Goal: Information Seeking & Learning: Learn about a topic

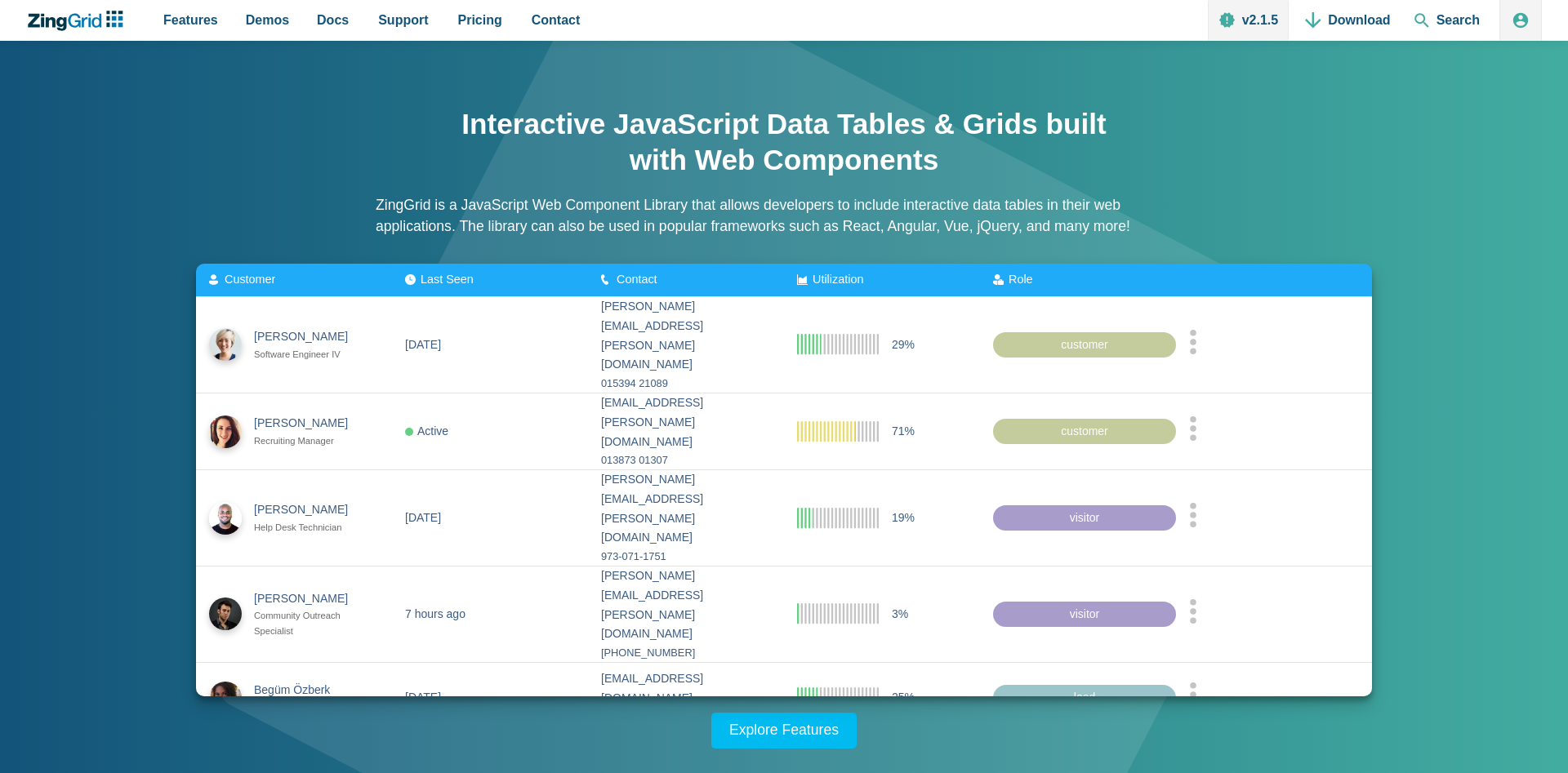
click at [1033, 279] on span "Role" at bounding box center [1021, 279] width 25 height 13
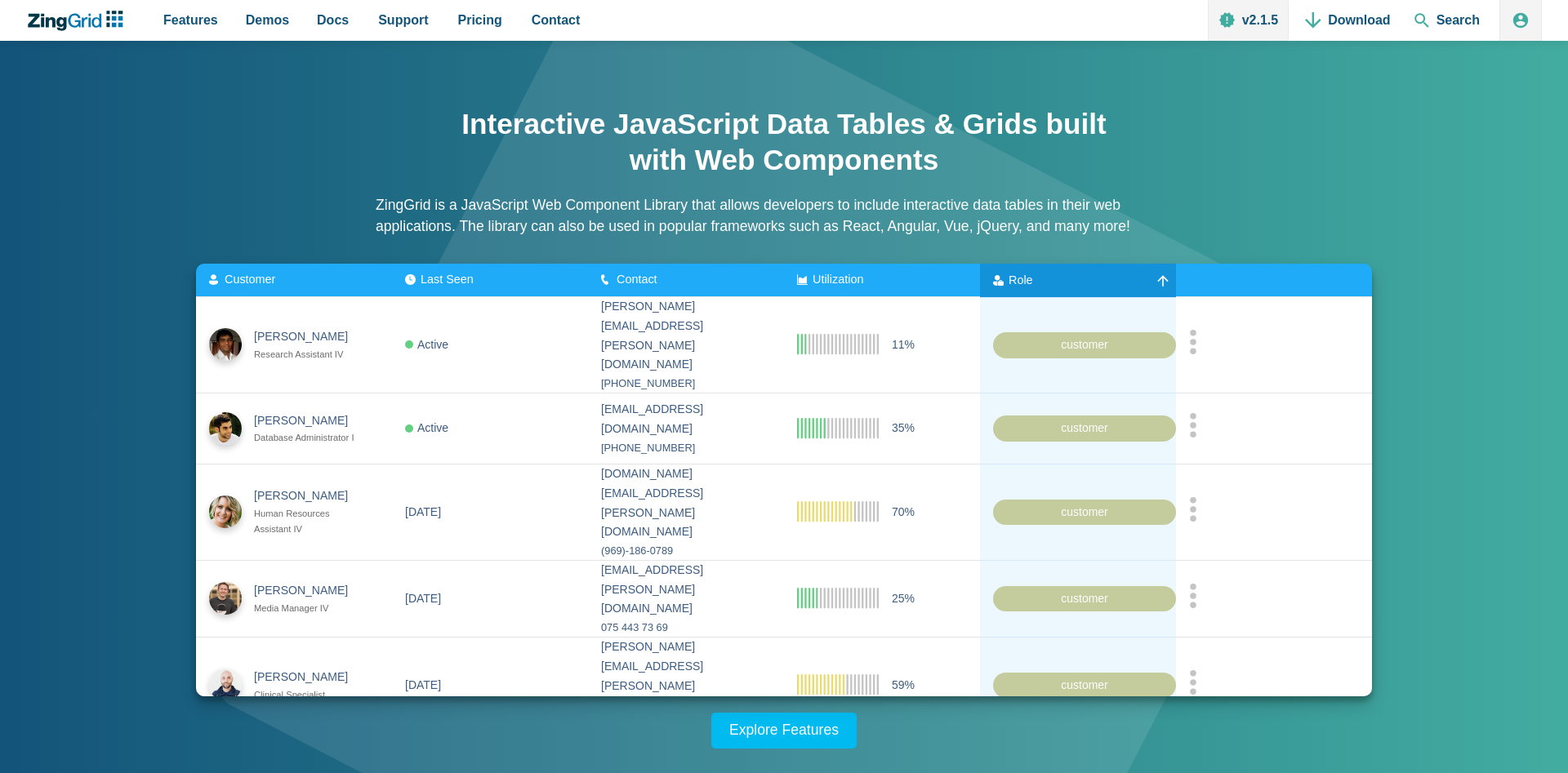
click at [1040, 279] on div "Role" at bounding box center [1035, 280] width 85 height 13
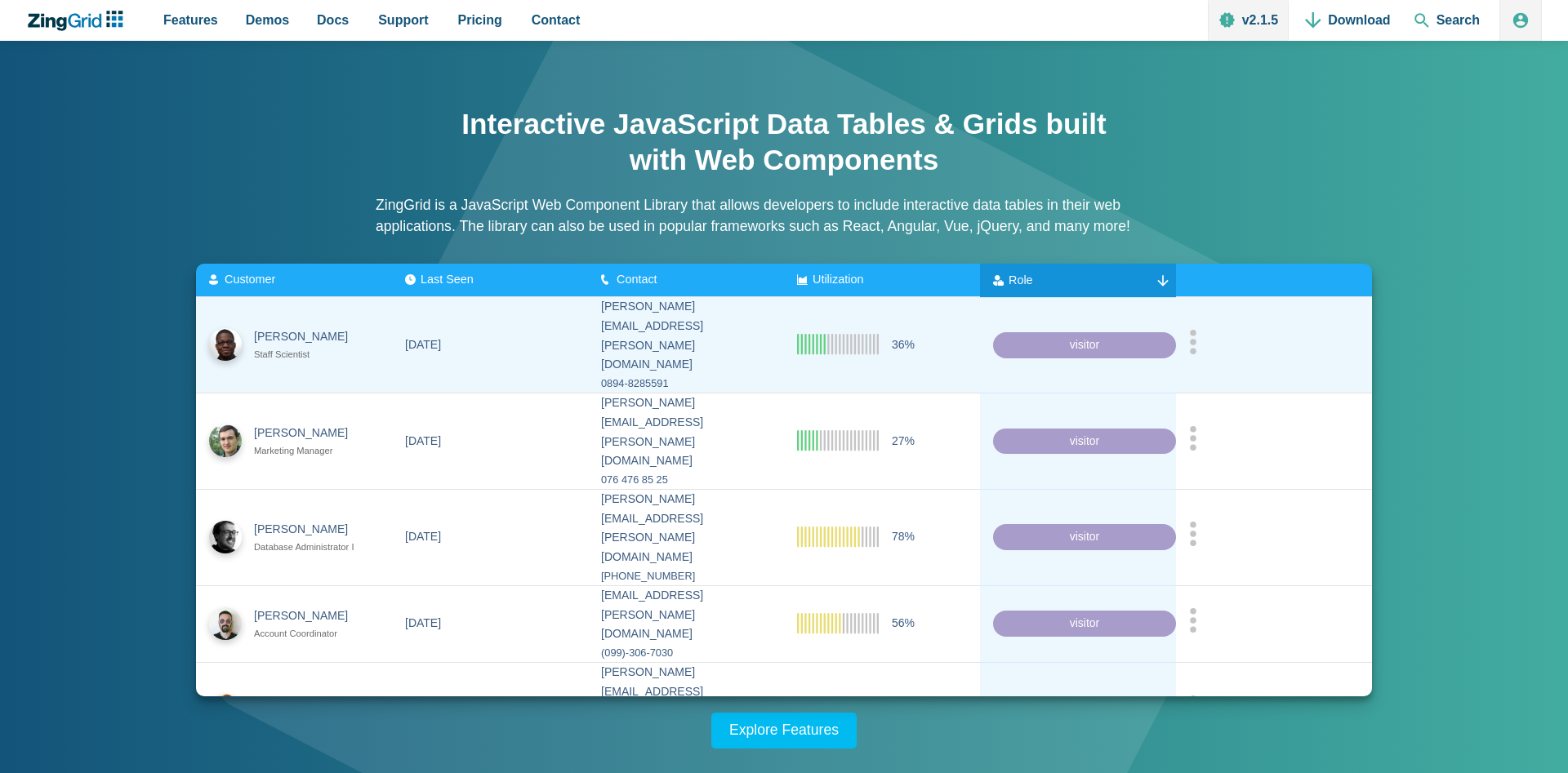
click at [1185, 331] on zg-cell "App Content" at bounding box center [1273, 345] width 196 height 95
click at [1194, 335] on icon "App Content" at bounding box center [1193, 341] width 8 height 25
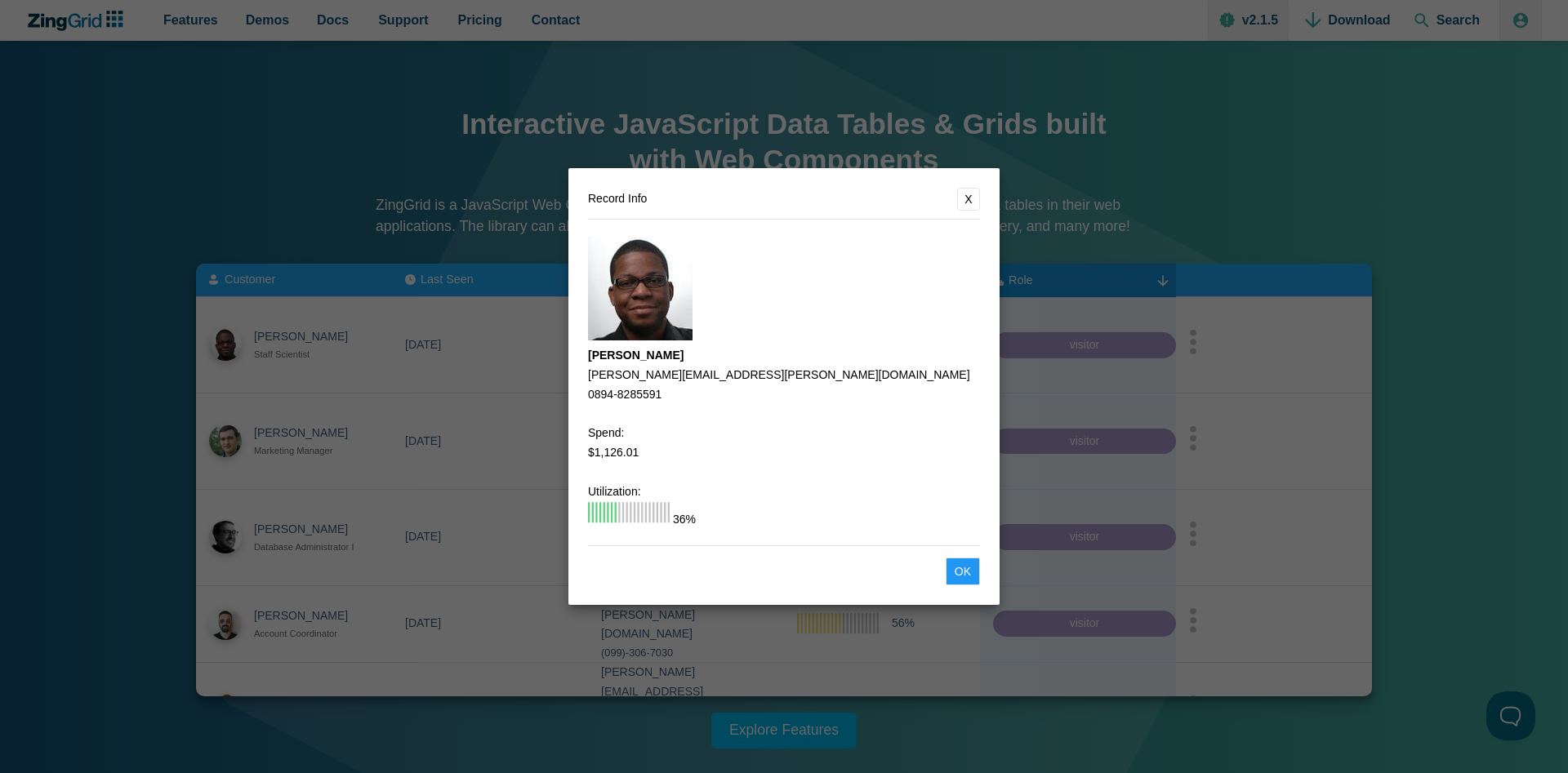
click at [961, 579] on button "Ok" at bounding box center [962, 572] width 34 height 28
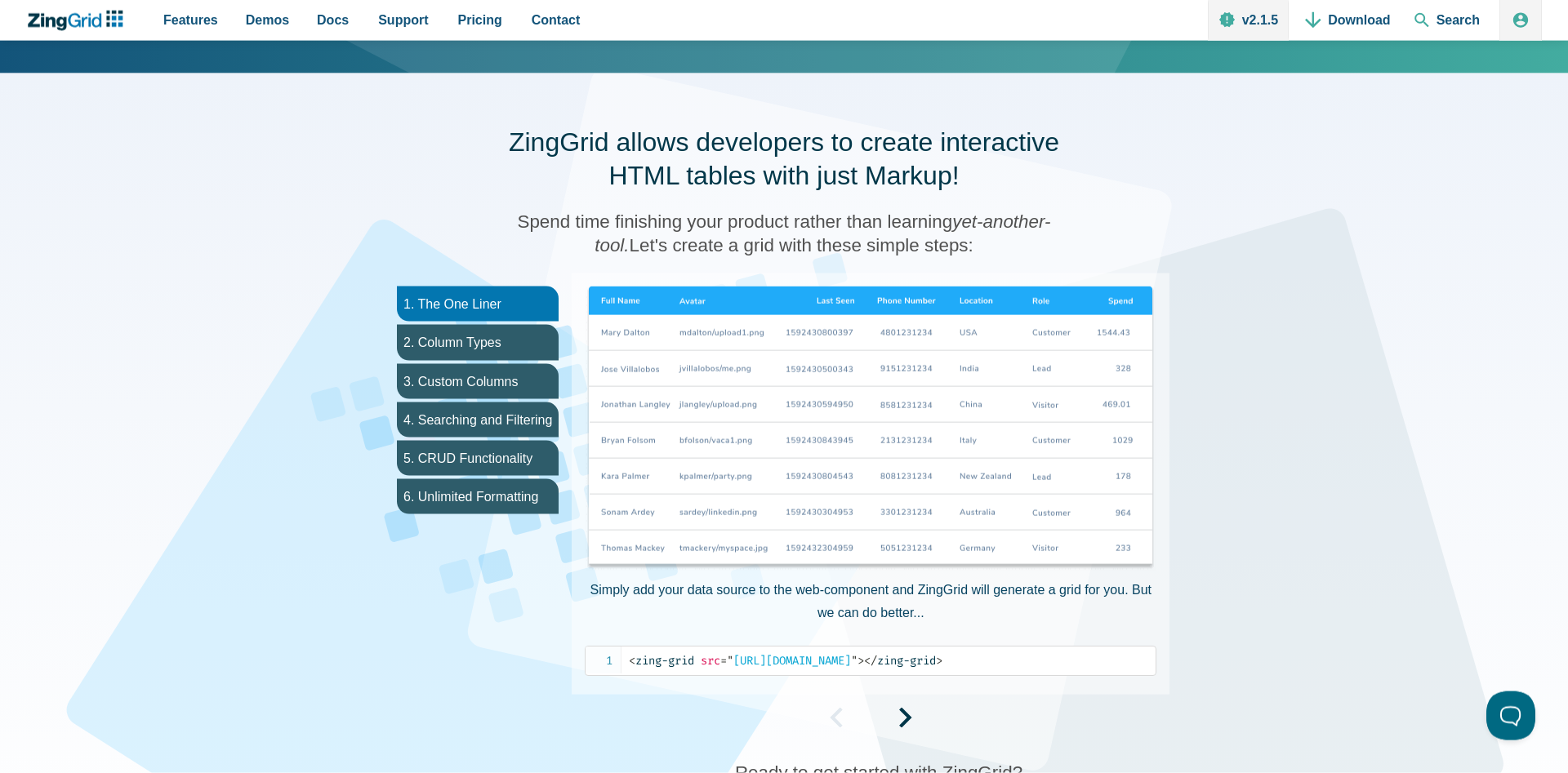
scroll to position [833, 0]
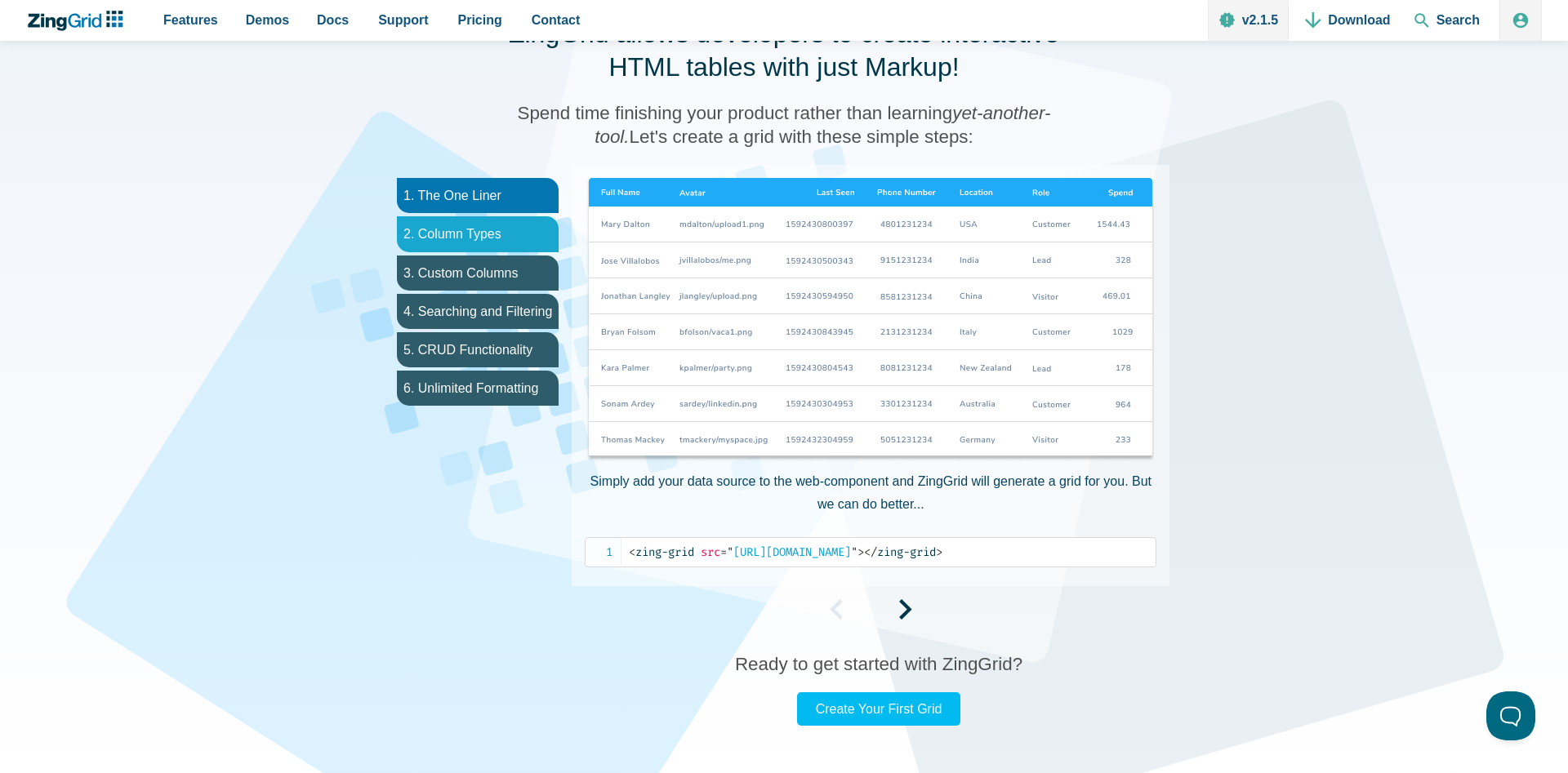
click at [435, 236] on li "2. Column Types" at bounding box center [478, 234] width 162 height 35
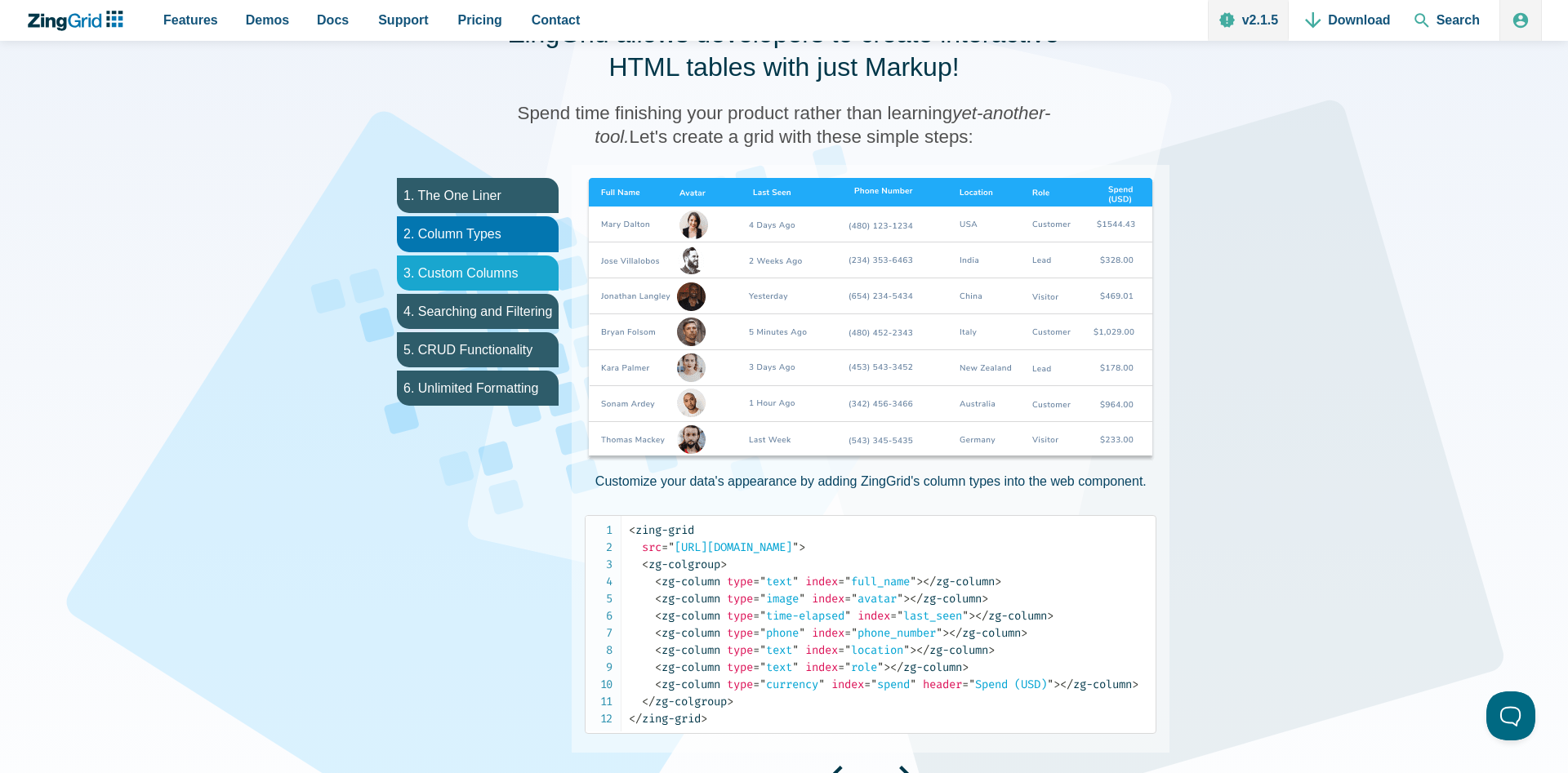
click at [434, 275] on li "3. Custom Columns" at bounding box center [478, 272] width 162 height 35
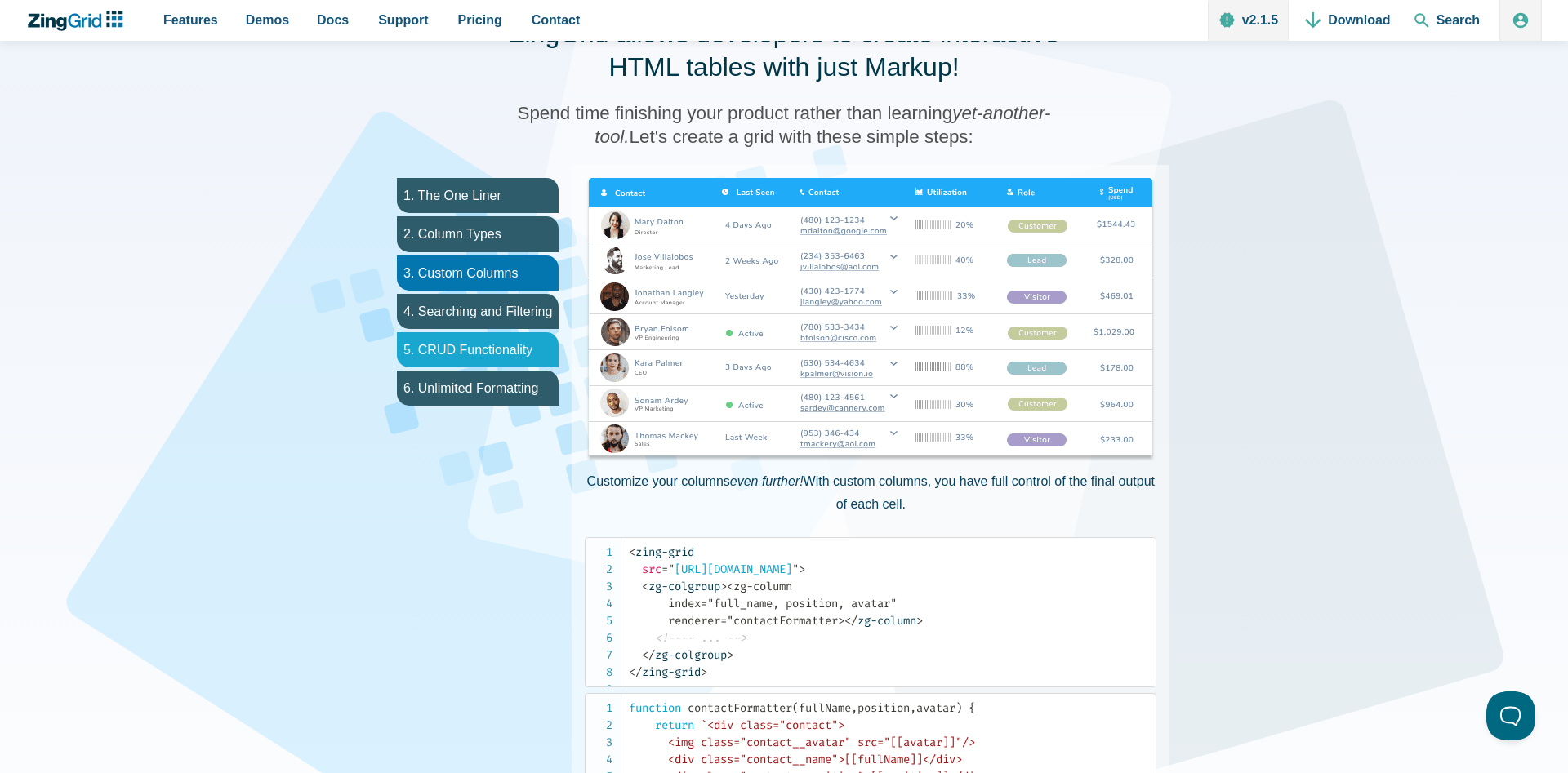
click at [463, 341] on li "5. CRUD Functionality" at bounding box center [478, 350] width 162 height 35
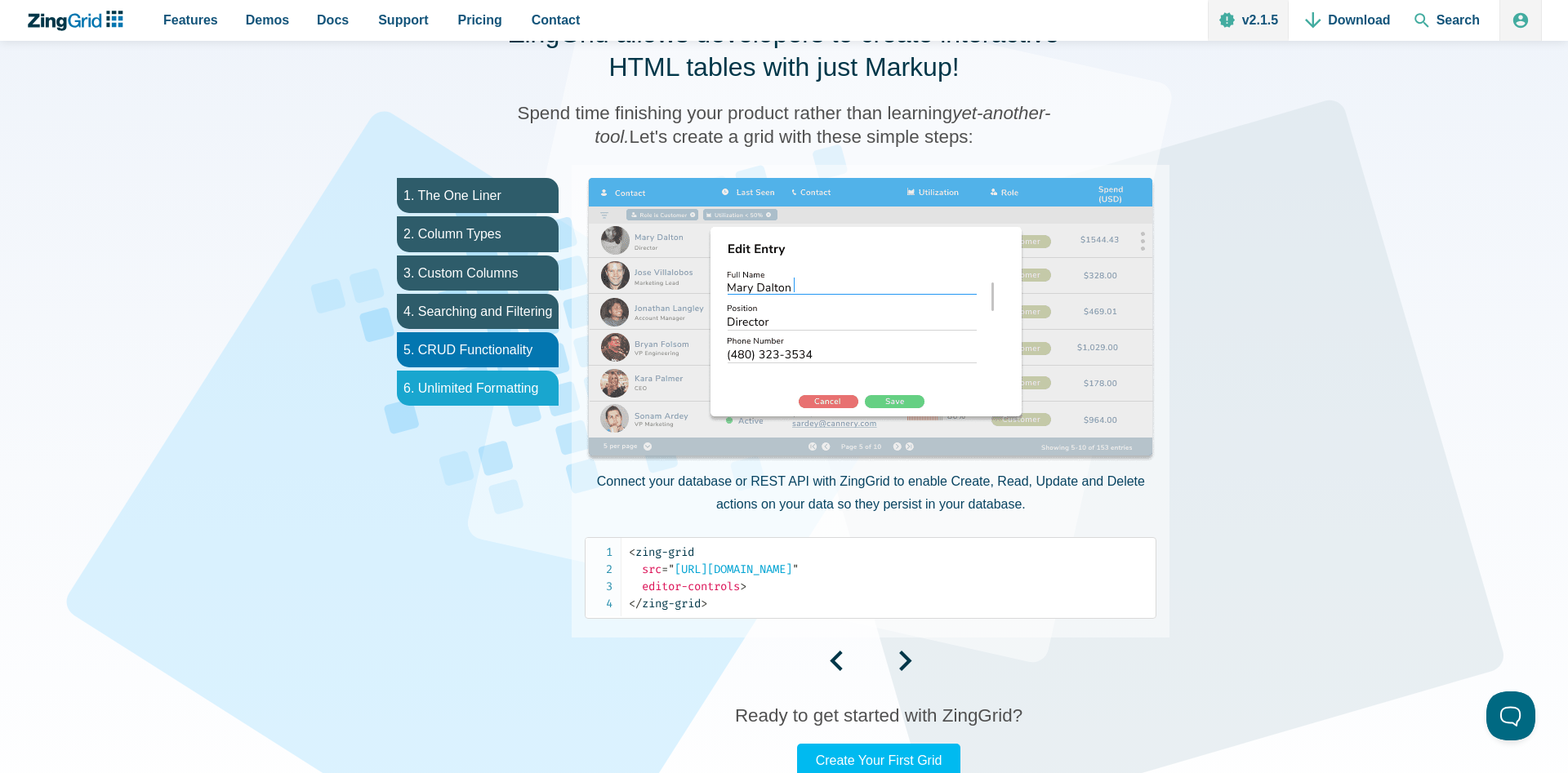
click at [475, 383] on li "6. Unlimited Formatting" at bounding box center [478, 388] width 162 height 35
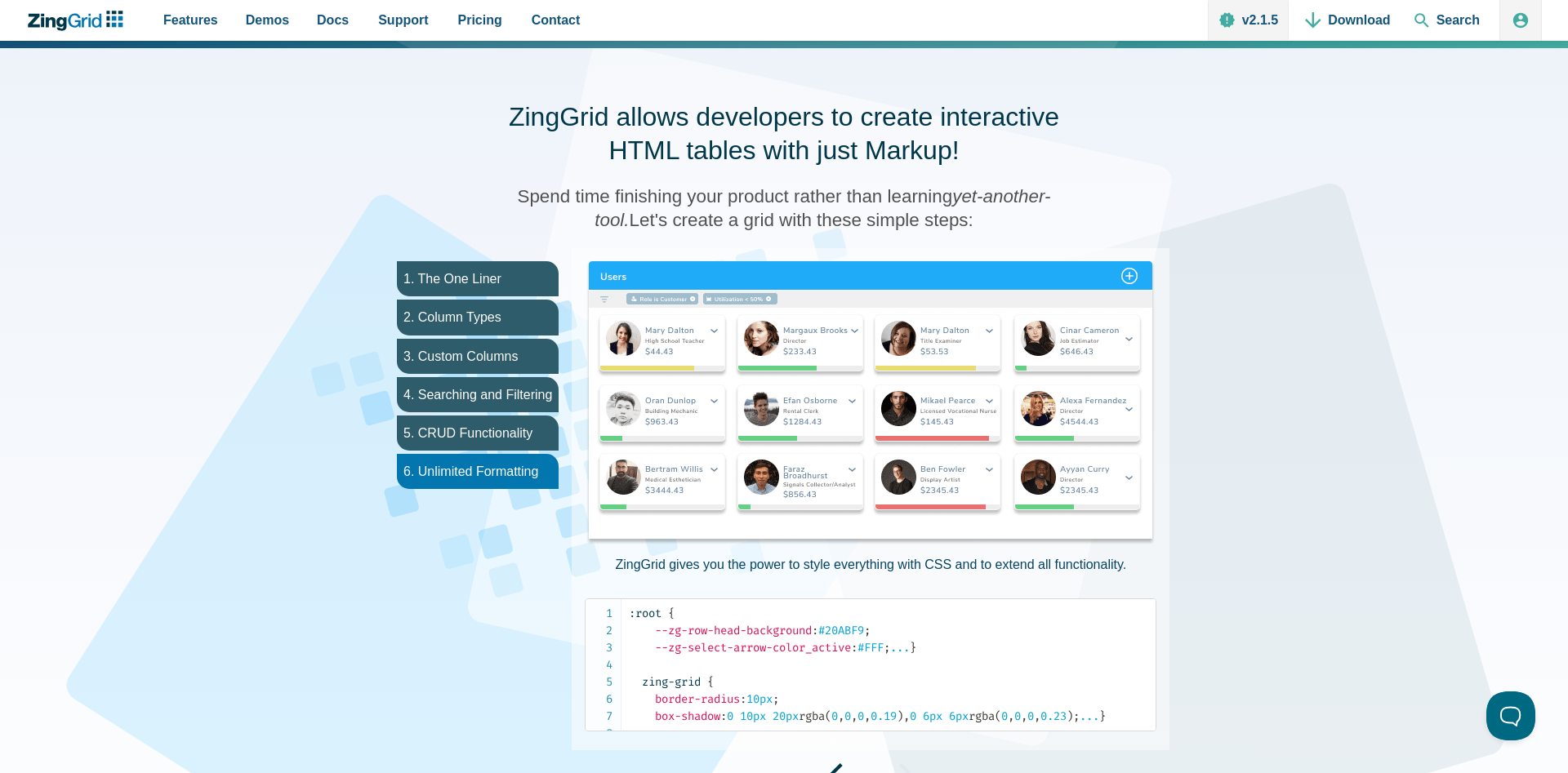
scroll to position [0, 0]
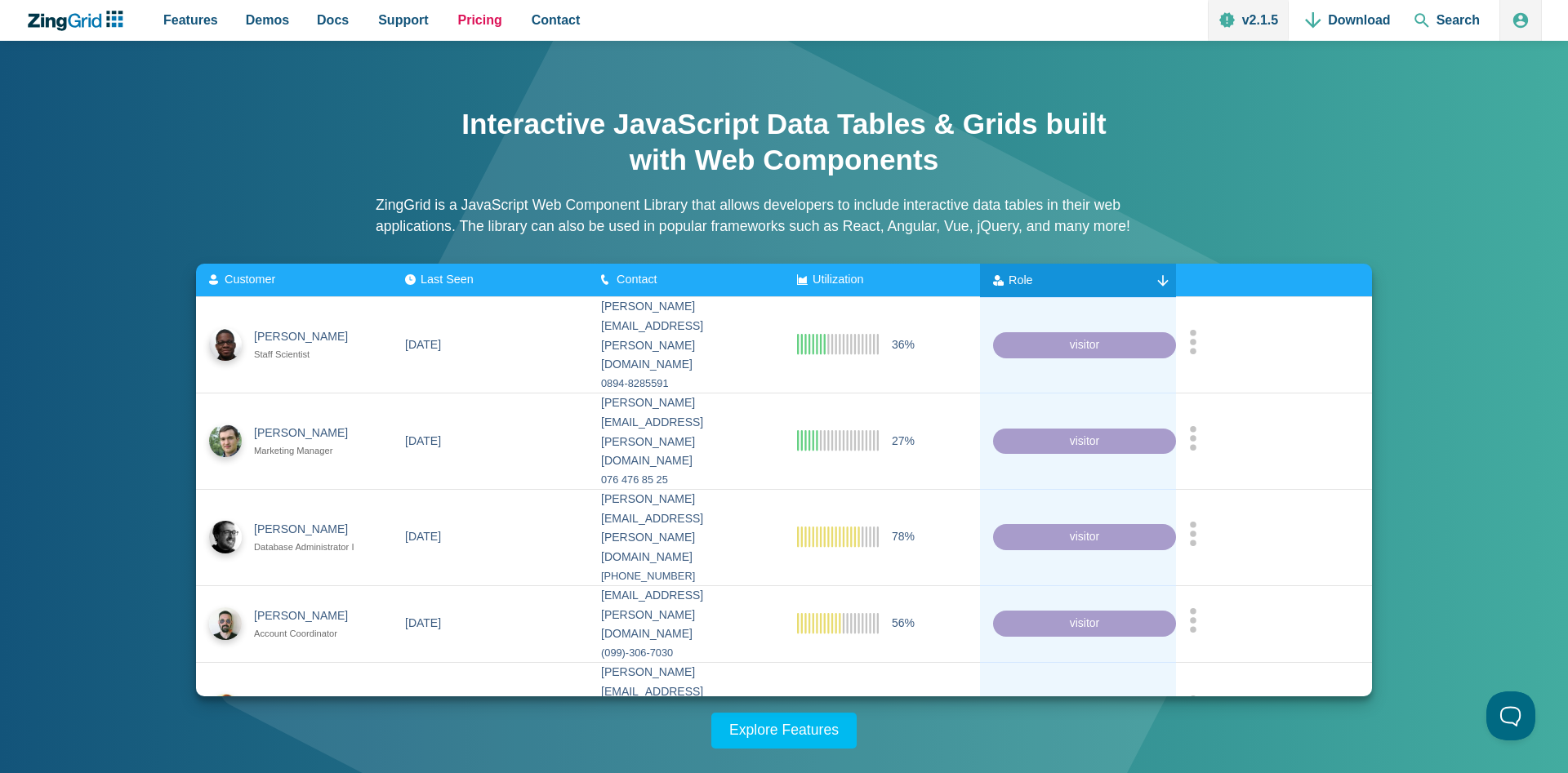
click at [473, 16] on span "Pricing" at bounding box center [480, 20] width 44 height 22
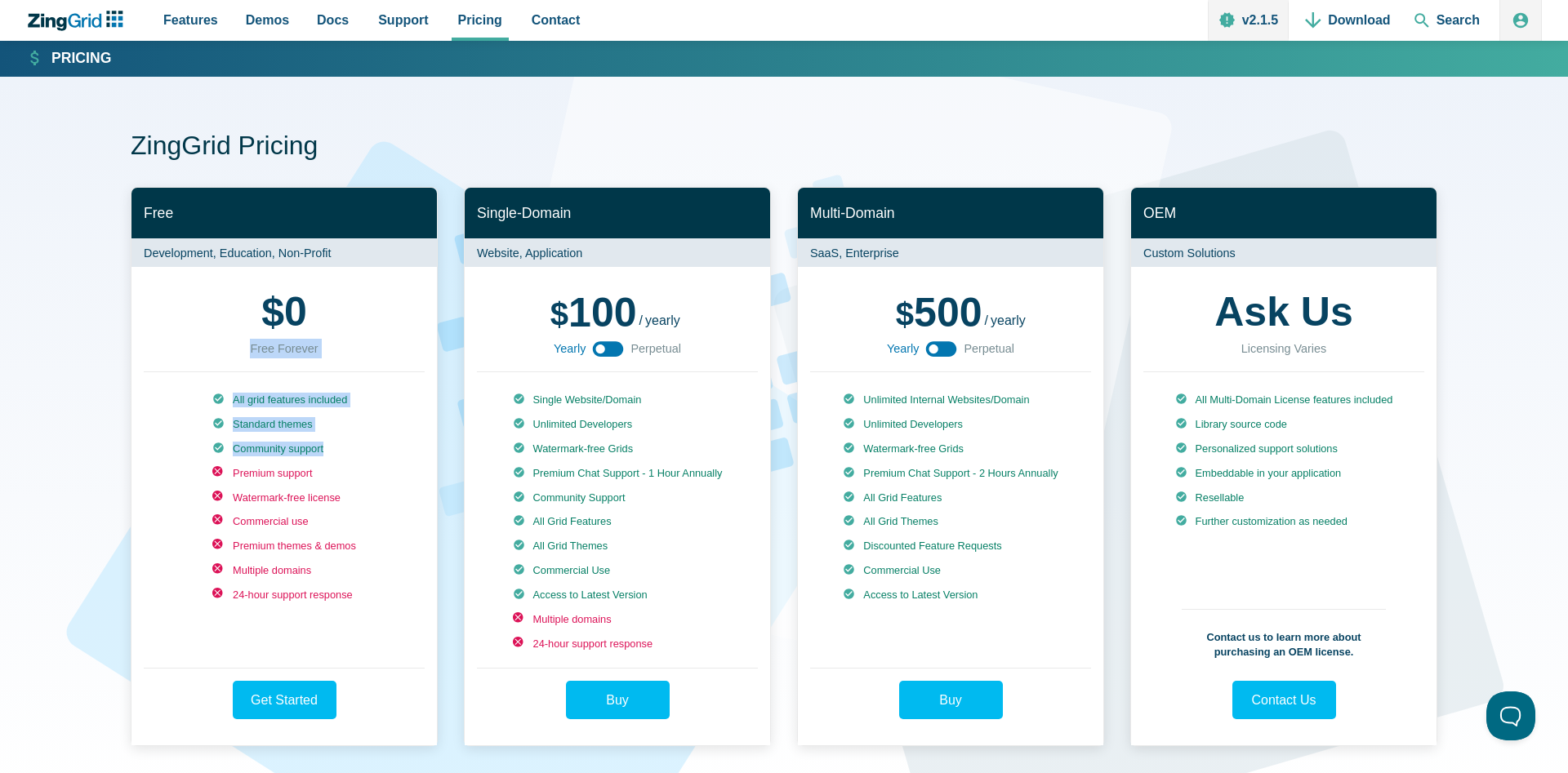
drag, startPoint x: 250, startPoint y: 377, endPoint x: 327, endPoint y: 450, distance: 106.1
click at [327, 450] on div "$ 0 Free Forever All grid features included Standard themes Community support P…" at bounding box center [284, 505] width 305 height 478
click at [327, 450] on li "Community support" at bounding box center [284, 449] width 144 height 15
drag, startPoint x: 546, startPoint y: 474, endPoint x: 659, endPoint y: 478, distance: 113.1
click at [659, 478] on li "Premium Chat Support - 1 Hour Annually" at bounding box center [618, 473] width 210 height 15
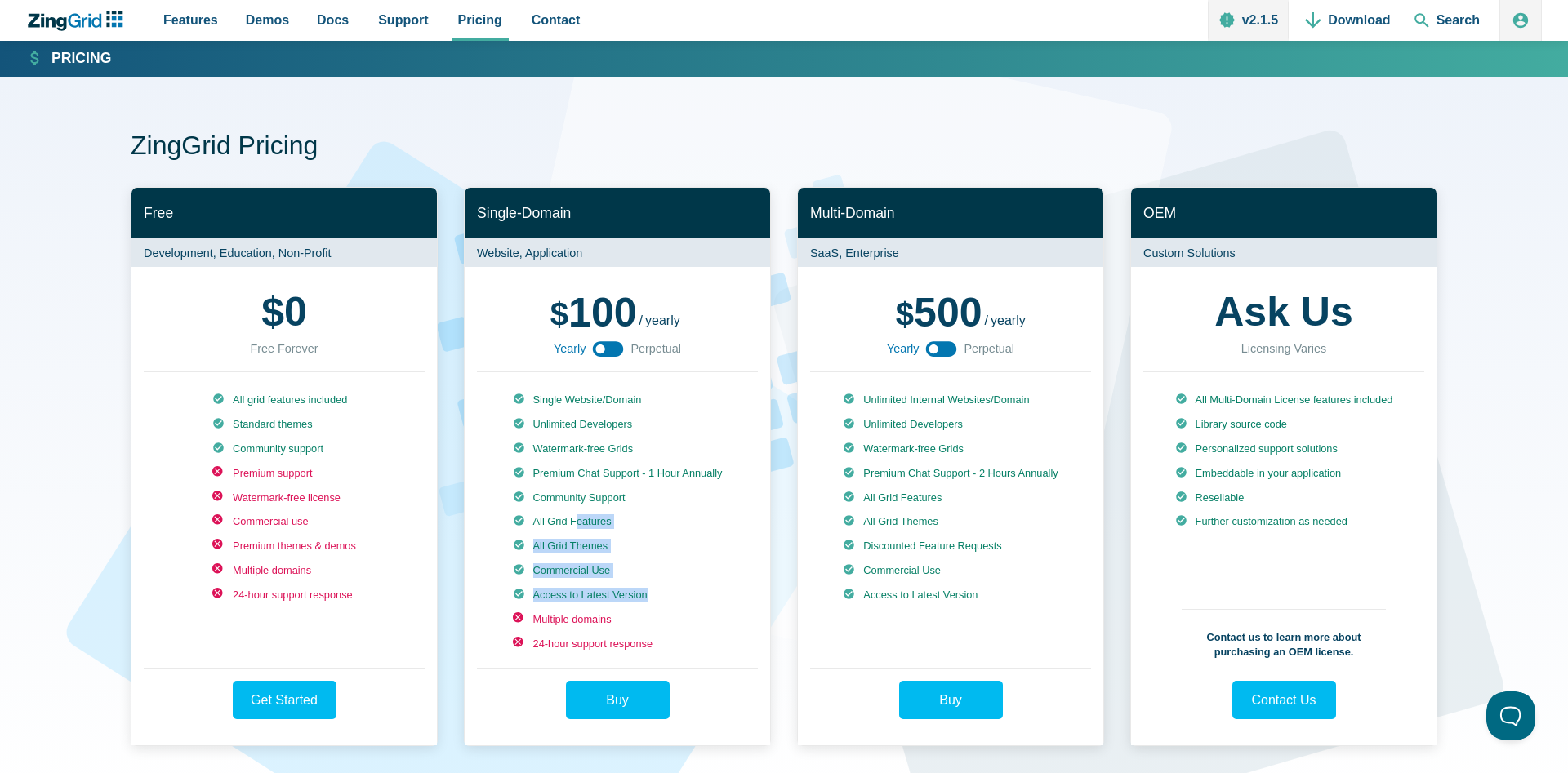
drag, startPoint x: 573, startPoint y: 540, endPoint x: 716, endPoint y: 598, distance: 154.3
click at [716, 598] on ul "Single Website/Domain Unlimited Developers Watermark-free Grids Premium Chat Su…" at bounding box center [618, 522] width 210 height 258
click at [674, 574] on ul "Single Website/Domain Unlimited Developers Watermark-free Grids Premium Chat Su…" at bounding box center [618, 522] width 210 height 258
click at [651, 551] on li "All Grid Themes" at bounding box center [618, 547] width 210 height 15
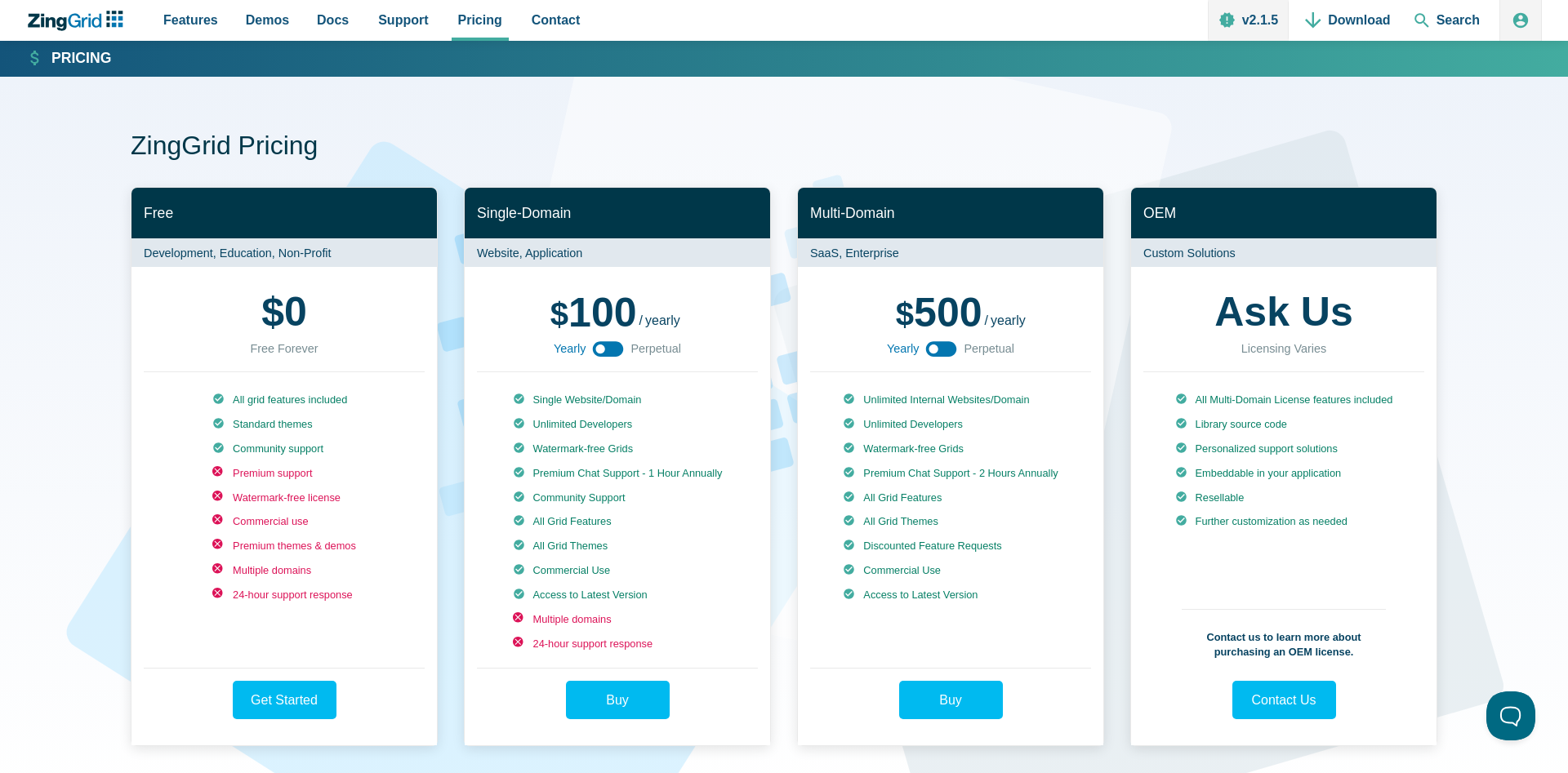
click at [651, 551] on li "All Grid Themes" at bounding box center [618, 547] width 210 height 15
click at [648, 548] on li "All Grid Themes" at bounding box center [618, 547] width 210 height 15
